Goal: Transaction & Acquisition: Purchase product/service

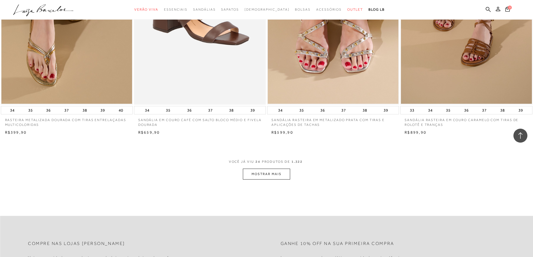
scroll to position [1370, 0]
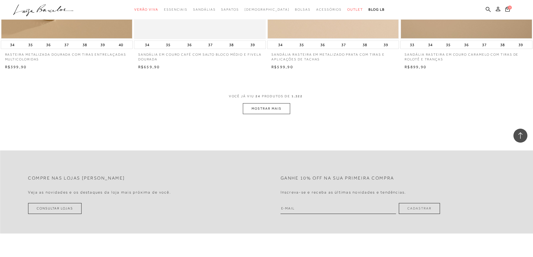
click at [264, 109] on button "MOSTRAR MAIS" at bounding box center [266, 108] width 47 height 11
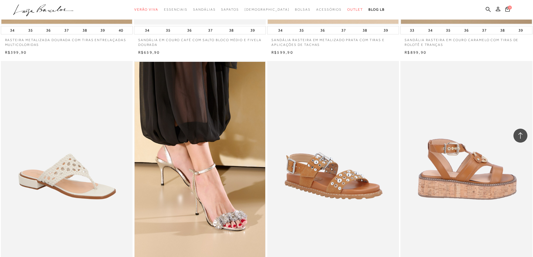
scroll to position [1398, 0]
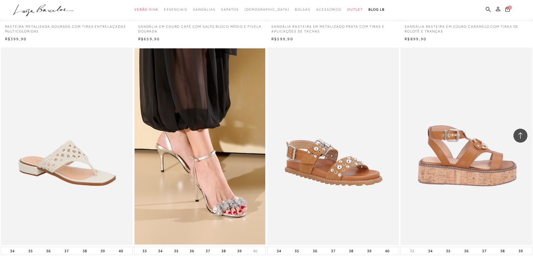
click at [493, 155] on img at bounding box center [466, 147] width 131 height 198
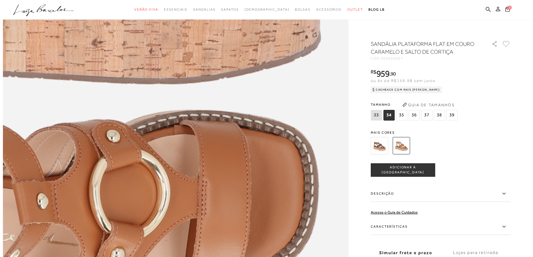
scroll to position [671, 0]
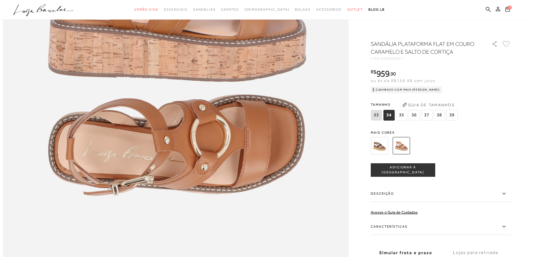
click at [385, 146] on img at bounding box center [378, 145] width 17 height 17
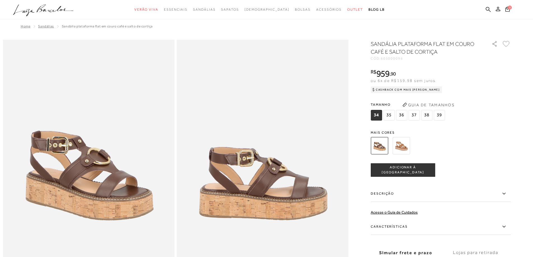
click at [405, 143] on img at bounding box center [400, 145] width 17 height 17
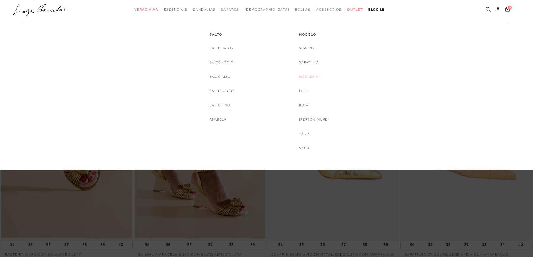
click at [314, 77] on link "Mocassim" at bounding box center [309, 77] width 20 height 6
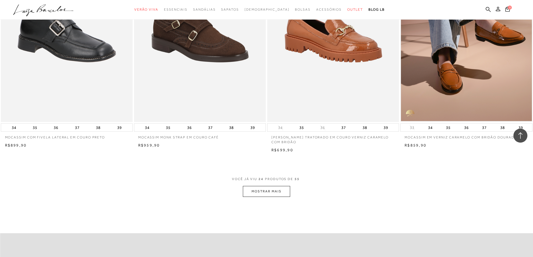
scroll to position [1314, 0]
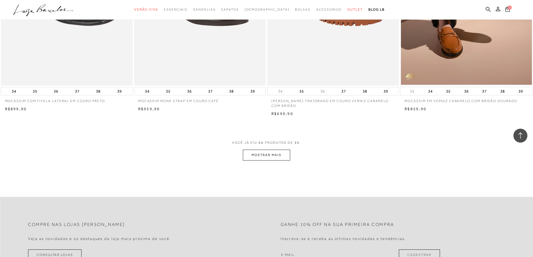
click at [266, 153] on button "MOSTRAR MAIS" at bounding box center [266, 155] width 47 height 11
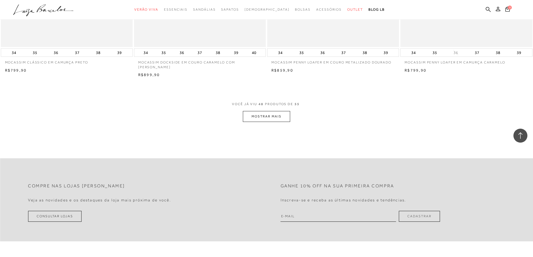
scroll to position [2767, 0]
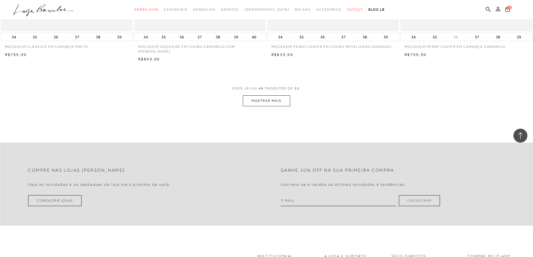
click at [283, 101] on button "MOSTRAR MAIS" at bounding box center [266, 100] width 47 height 11
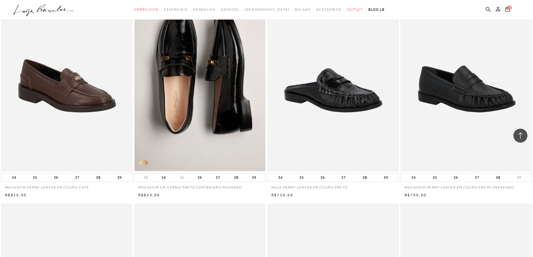
scroll to position [468, 0]
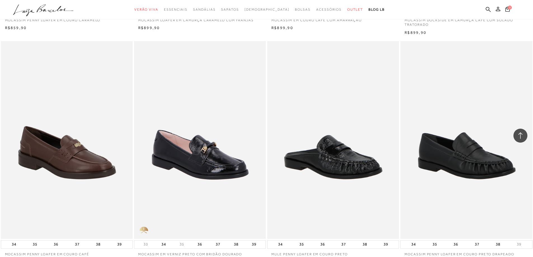
click at [227, 161] on img at bounding box center [199, 140] width 131 height 198
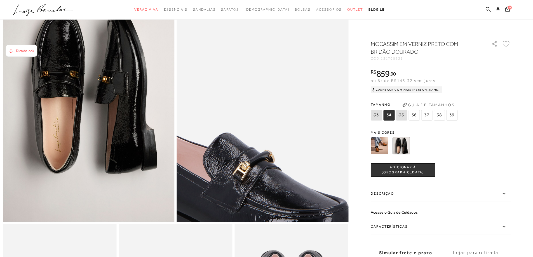
scroll to position [84, 0]
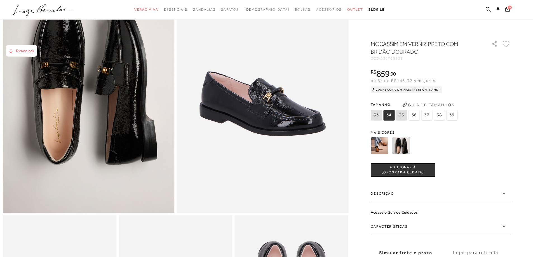
click at [434, 103] on button "Guia de Tamanhos" at bounding box center [428, 104] width 56 height 9
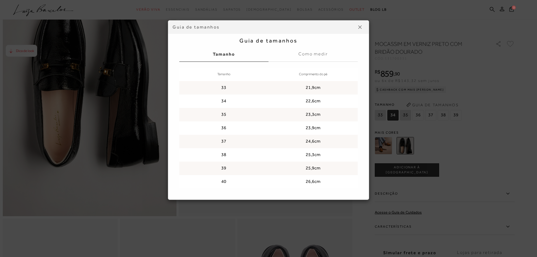
click at [358, 27] on img at bounding box center [359, 26] width 3 height 3
